Goal: Navigation & Orientation: Find specific page/section

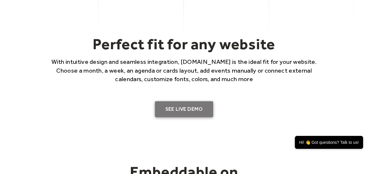
scroll to position [351, 0]
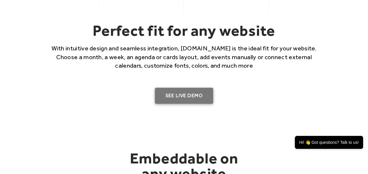
click at [194, 95] on link "SEE LIVE DEMO" at bounding box center [184, 95] width 58 height 16
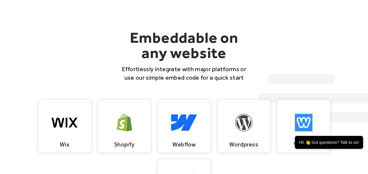
scroll to position [439, 0]
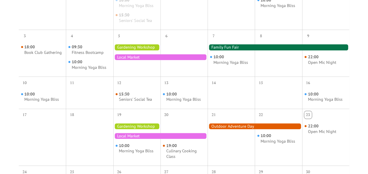
scroll to position [175, 0]
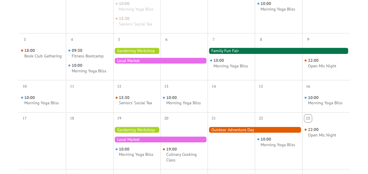
click at [167, 137] on div at bounding box center [160, 139] width 94 height 6
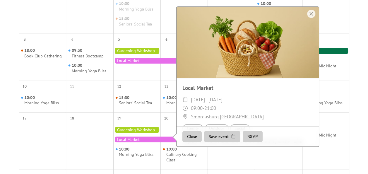
click at [192, 136] on button "Close" at bounding box center [191, 136] width 19 height 11
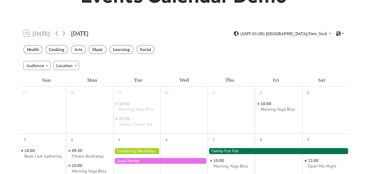
scroll to position [0, 0]
